Goal: Task Accomplishment & Management: Manage account settings

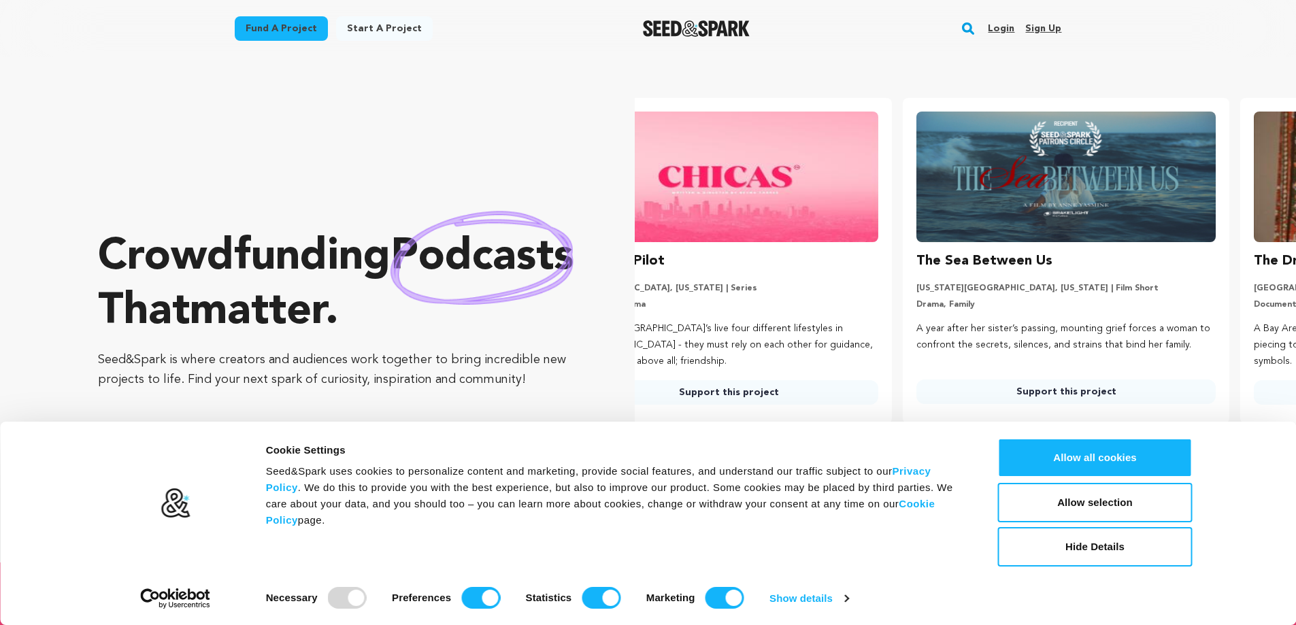
scroll to position [0, 348]
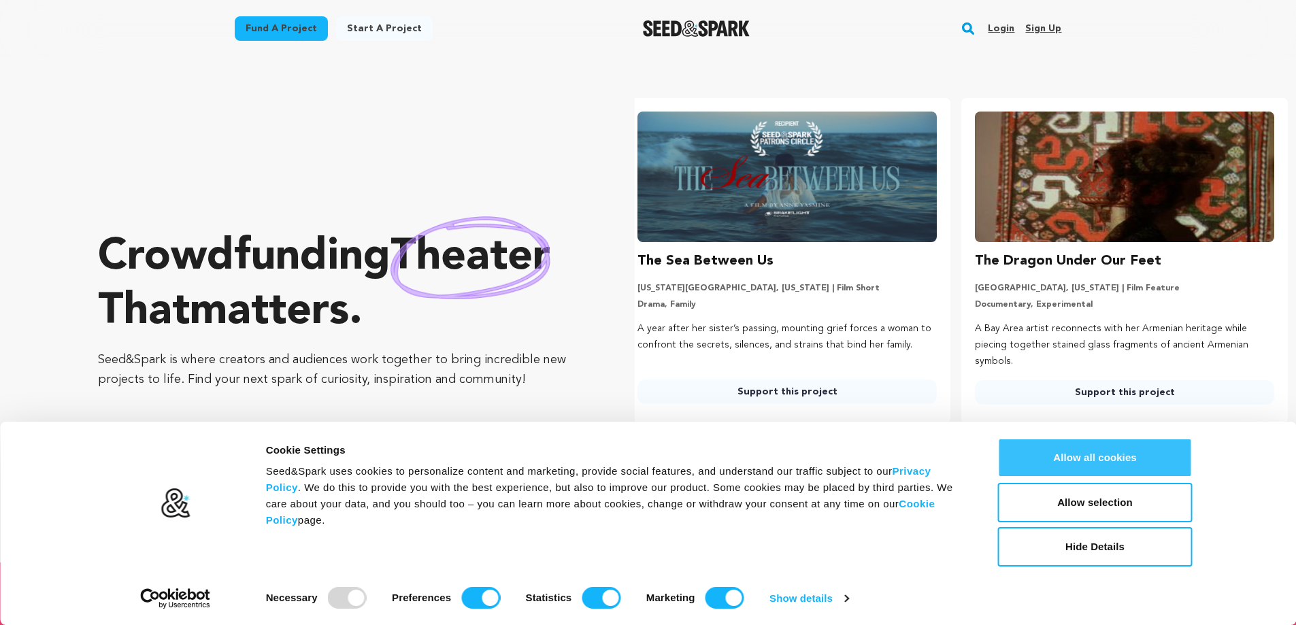
click at [1088, 463] on button "Allow all cookies" at bounding box center [1095, 457] width 195 height 39
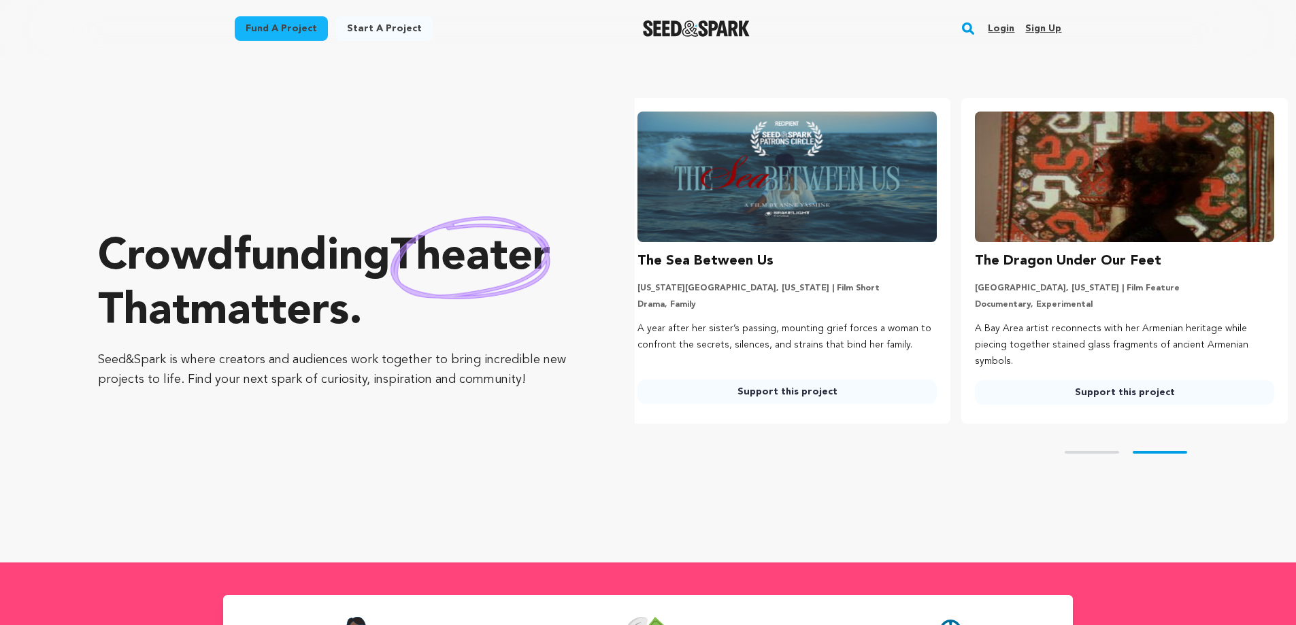
click at [1058, 23] on link "Sign up" at bounding box center [1043, 29] width 36 height 22
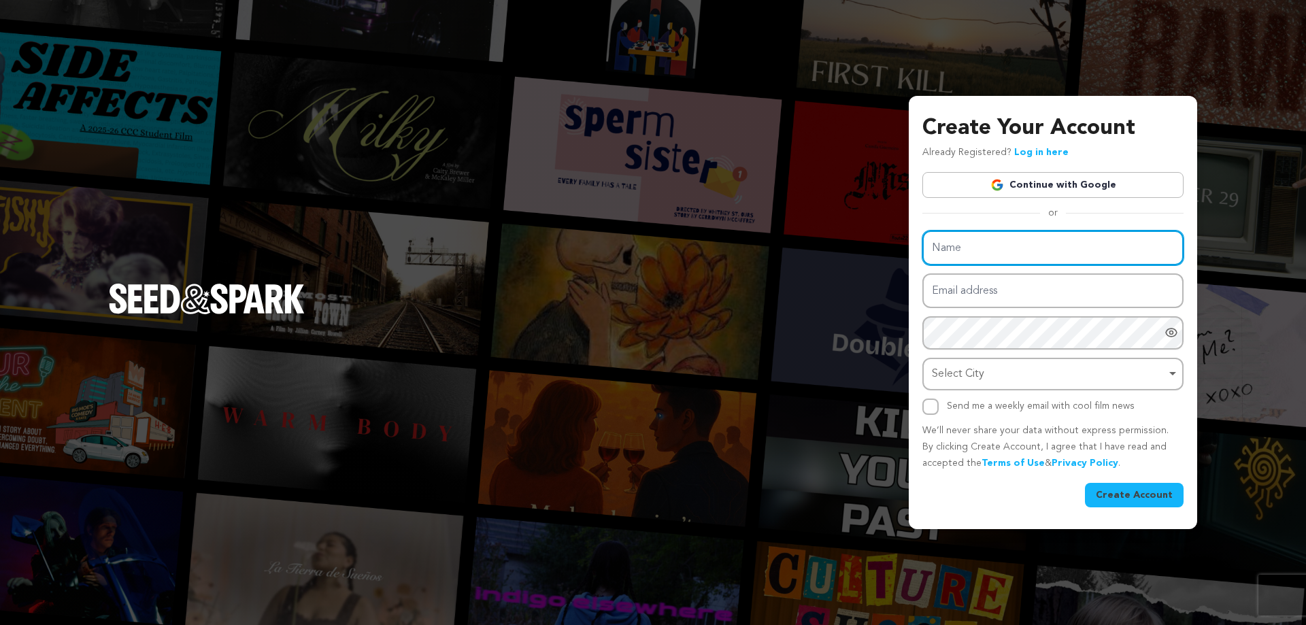
click at [973, 250] on input "Name" at bounding box center [1052, 248] width 261 height 35
paste input "King Kongin"
type input "King Kongin"
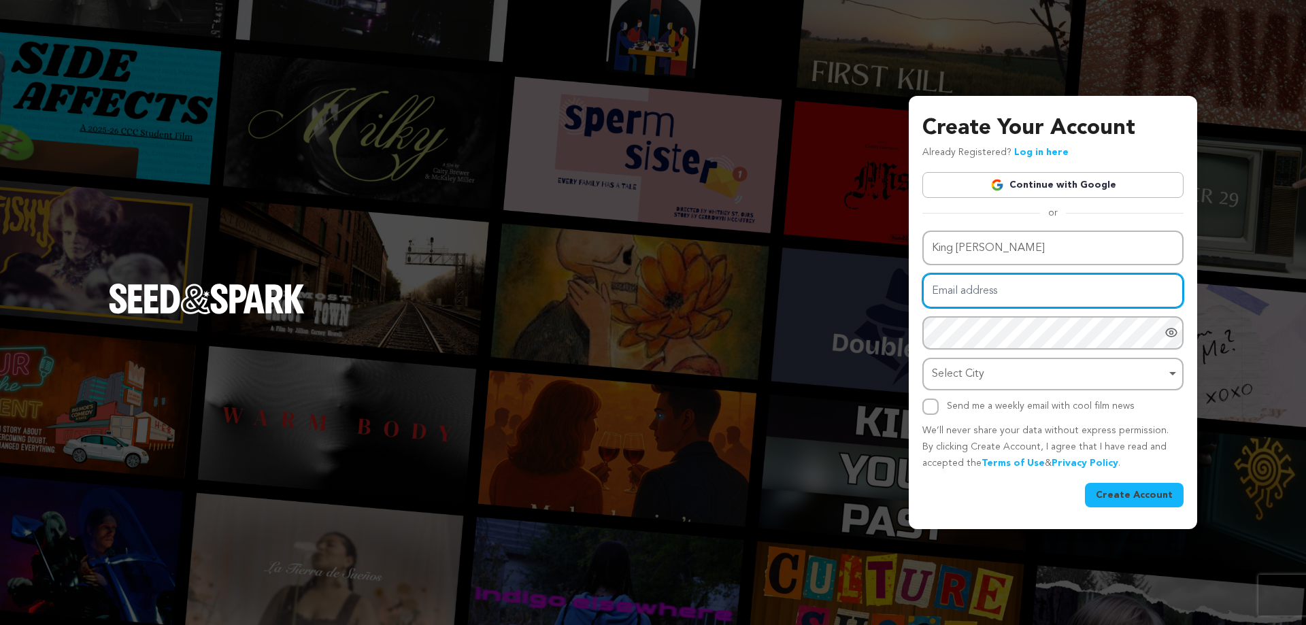
click at [977, 294] on input "Email address" at bounding box center [1052, 290] width 261 height 35
type input "kingkongin@outlook.com"
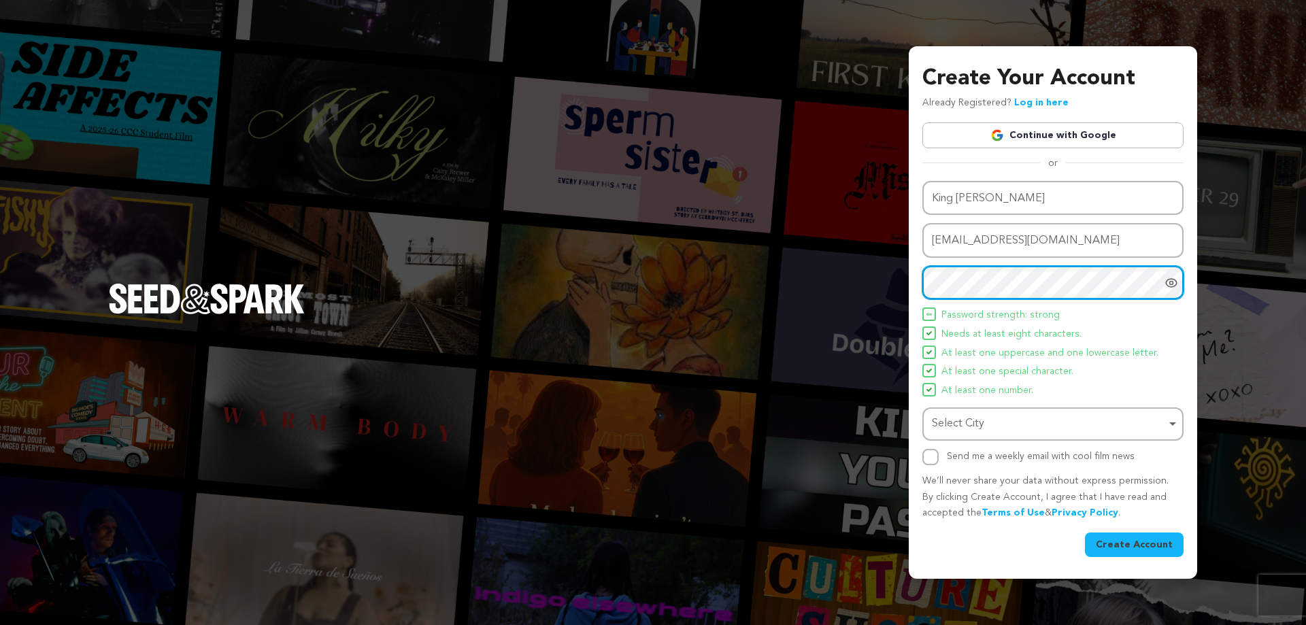
click at [961, 426] on div "Select City Remove item" at bounding box center [1049, 424] width 234 height 20
click at [979, 425] on div "Select City Remove item" at bounding box center [1049, 424] width 234 height 20
paste input "[GEOGRAPHIC_DATA]"
type input "[GEOGRAPHIC_DATA]"
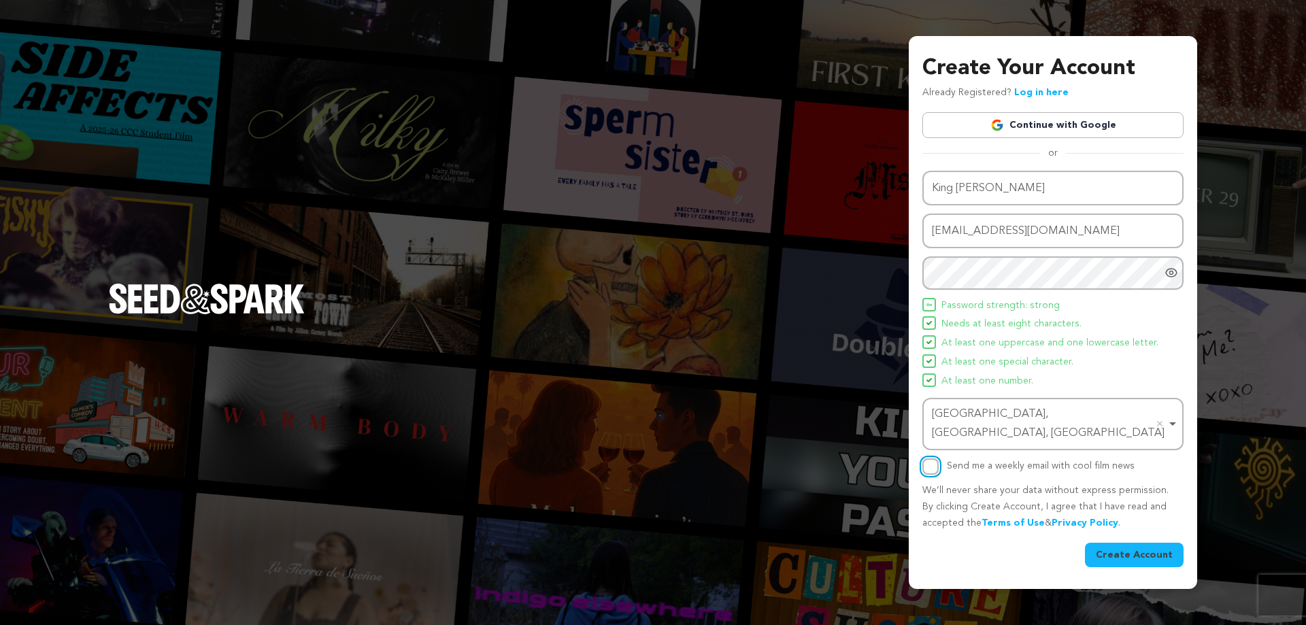
click at [925, 458] on input "Send me a weekly email with cool film news" at bounding box center [930, 466] width 16 height 16
checkbox input "true"
click at [1116, 544] on button "Create Account" at bounding box center [1134, 555] width 99 height 24
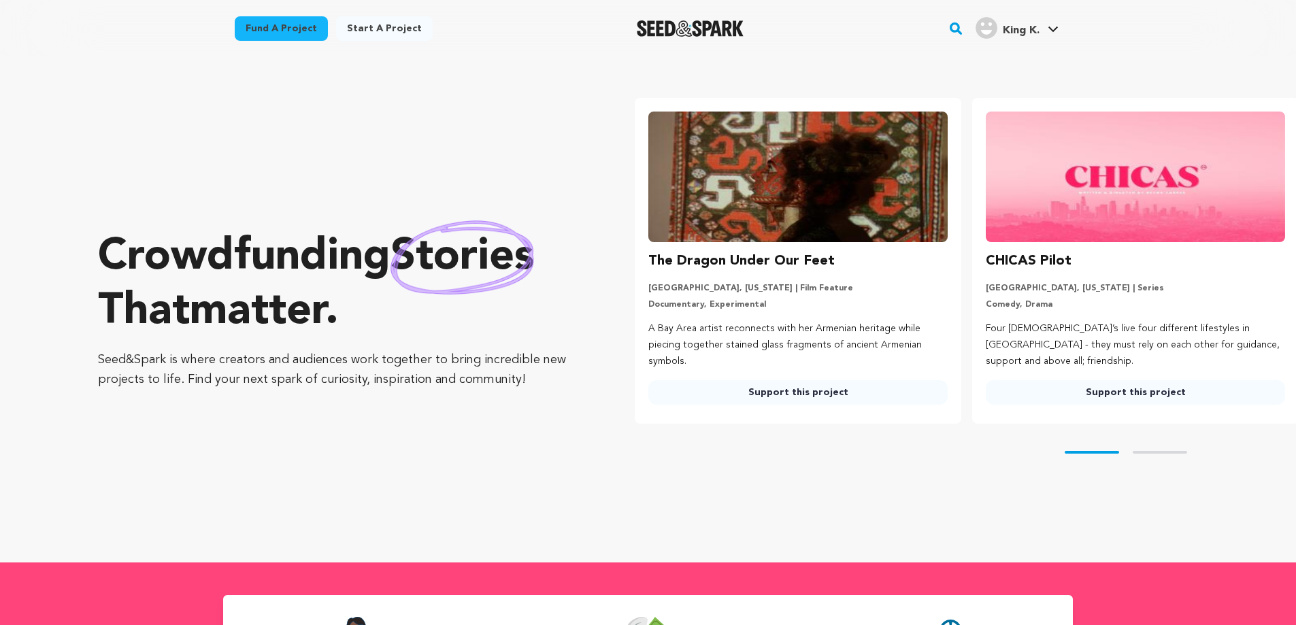
click at [1026, 33] on span "King K." at bounding box center [1021, 30] width 37 height 11
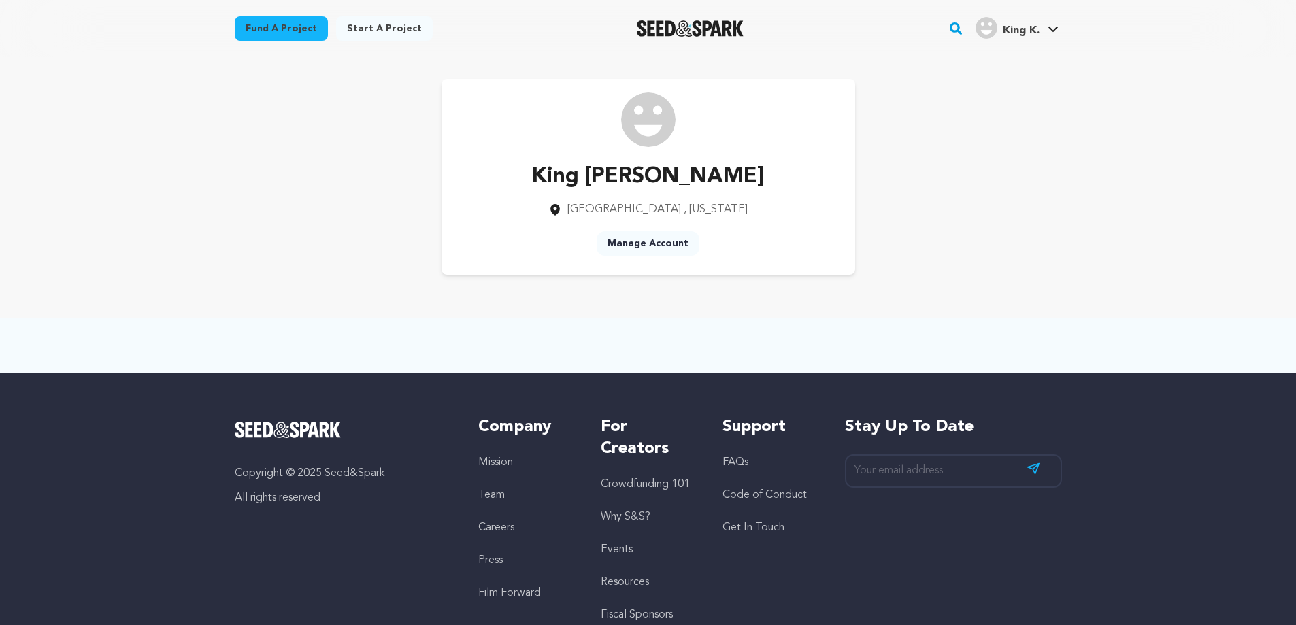
click at [629, 242] on link "Manage Account" at bounding box center [648, 243] width 103 height 24
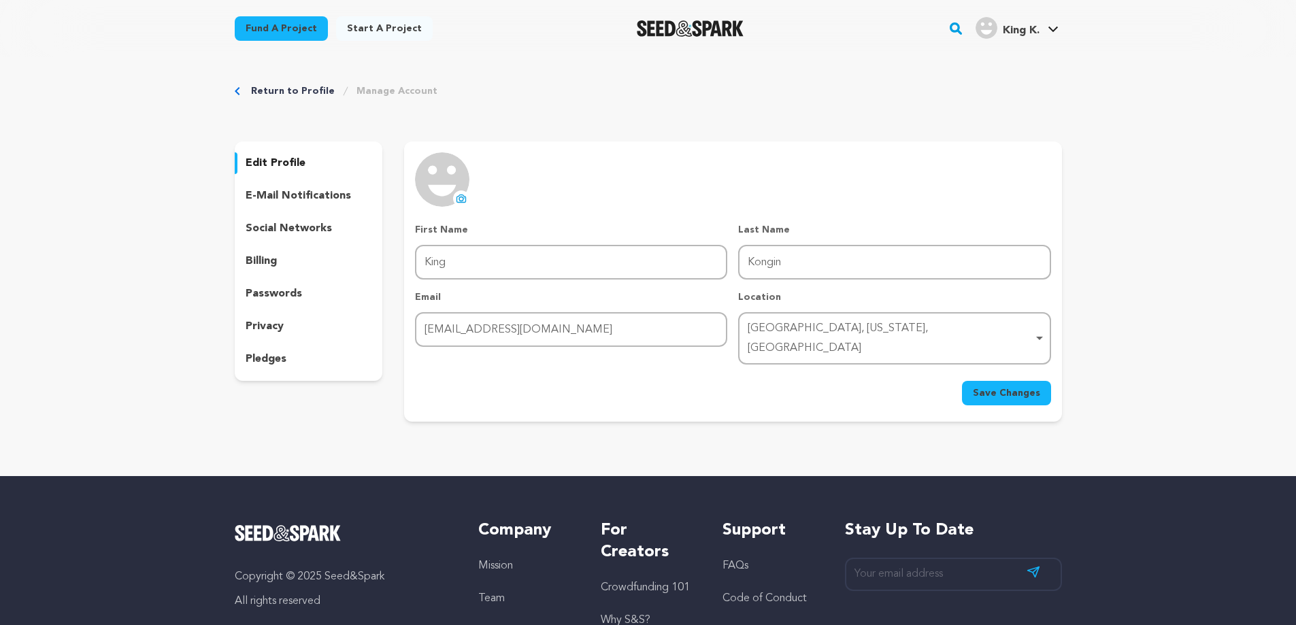
click at [460, 199] on icon at bounding box center [461, 198] width 11 height 11
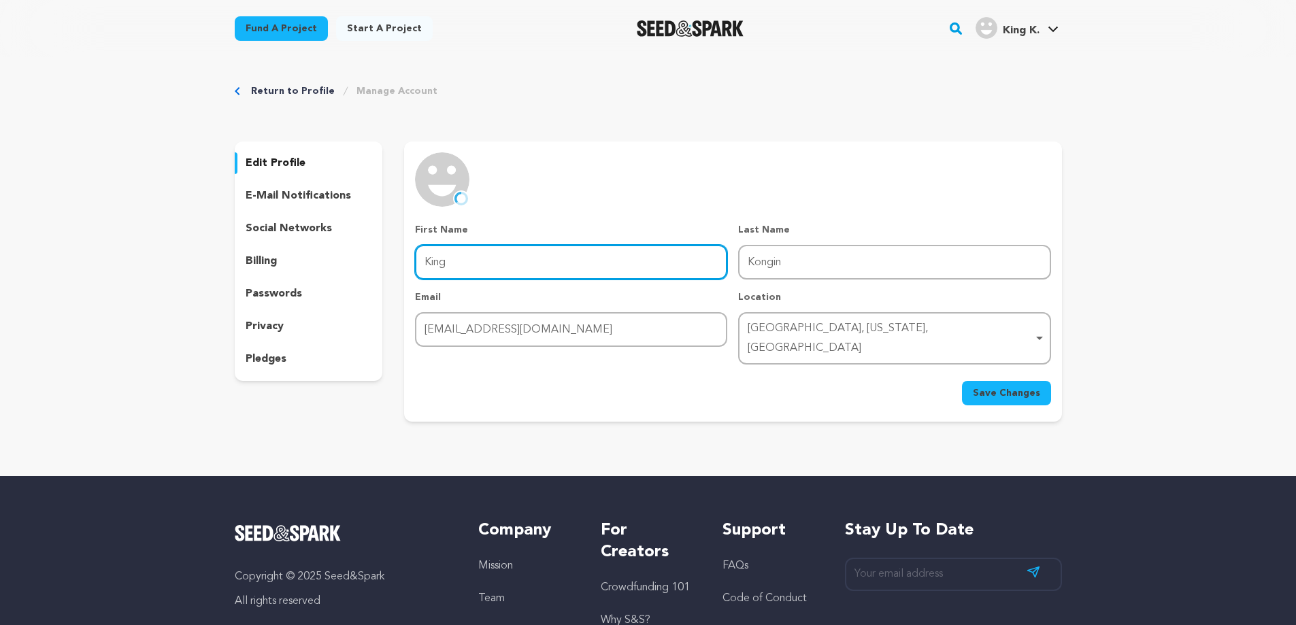
drag, startPoint x: 454, startPoint y: 264, endPoint x: 407, endPoint y: 254, distance: 48.0
click at [407, 254] on div "uploading spinner upload profile image First Name First Name King Last Name Las…" at bounding box center [732, 278] width 657 height 253
paste input "Kongin"
type input "King Kongin"
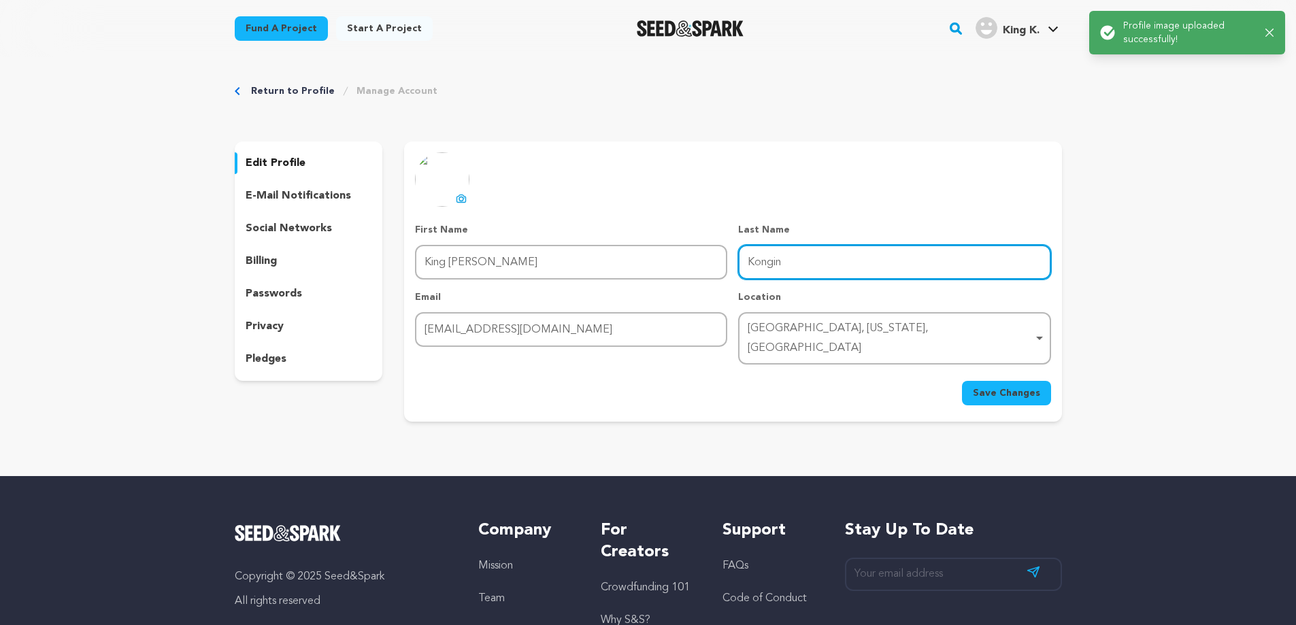
click at [773, 264] on input "Kongin" at bounding box center [894, 262] width 312 height 35
paste input "https://kingkongin.com/"
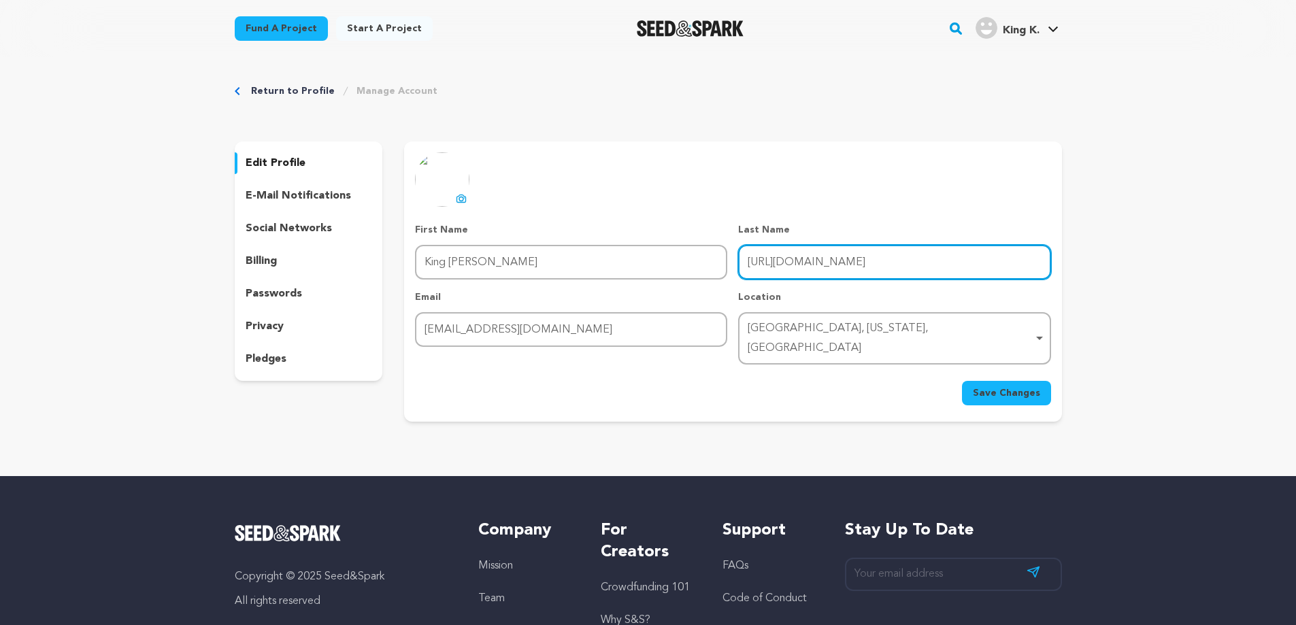
drag, startPoint x: 862, startPoint y: 261, endPoint x: 884, endPoint y: 264, distance: 21.3
click at [884, 264] on input "https://kingkongin.com/" at bounding box center [894, 262] width 312 height 35
drag, startPoint x: 782, startPoint y: 265, endPoint x: 738, endPoint y: 265, distance: 44.2
click at [738, 265] on input "https://kingkongin.com" at bounding box center [894, 262] width 312 height 35
type input "www.kingkongin.com"
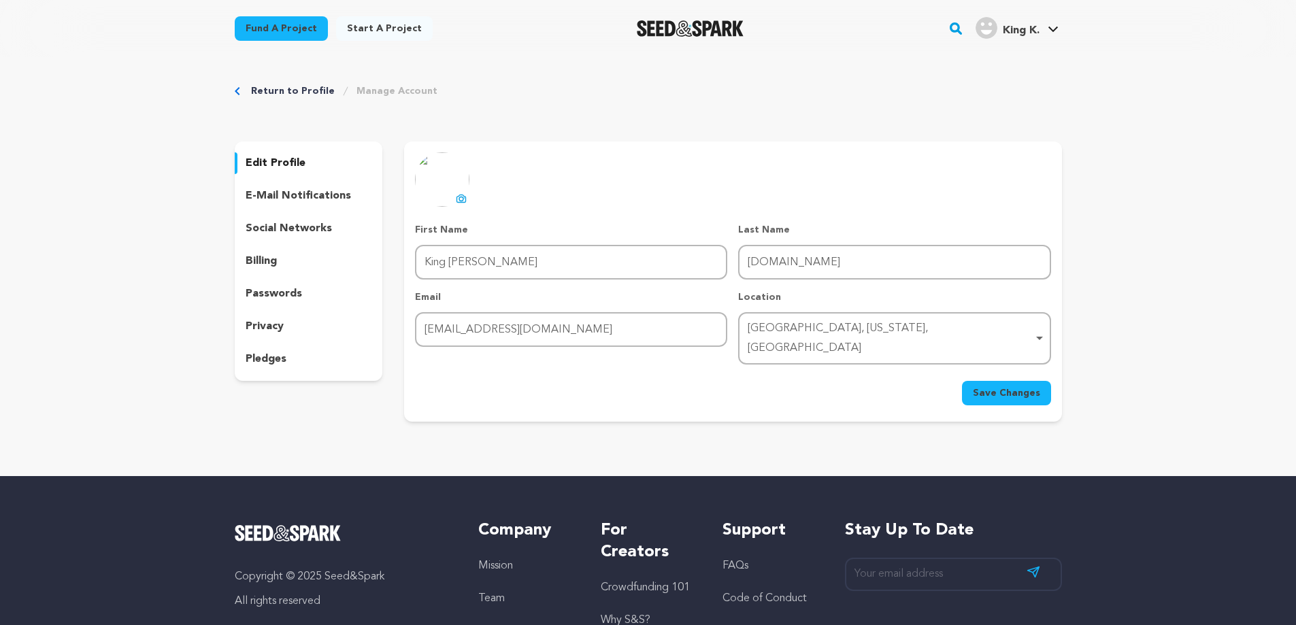
click at [988, 381] on button "Save Changes" at bounding box center [1006, 393] width 89 height 24
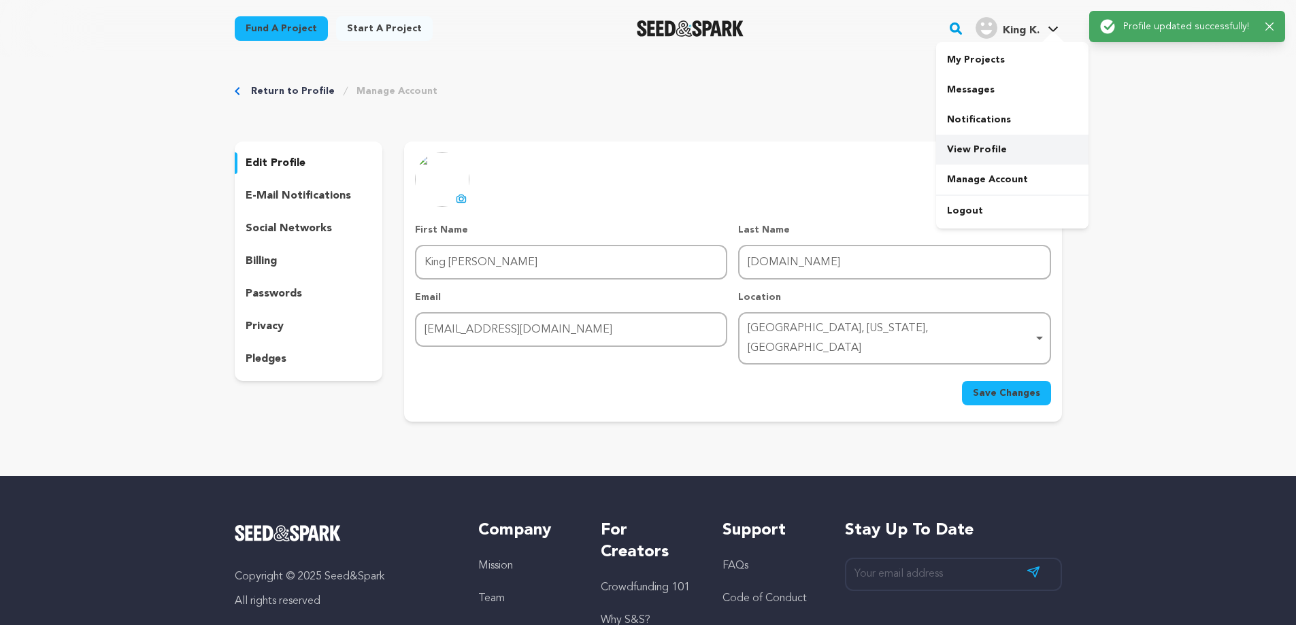
click at [982, 152] on link "View Profile" at bounding box center [1012, 150] width 152 height 30
